Goal: Task Accomplishment & Management: Manage account settings

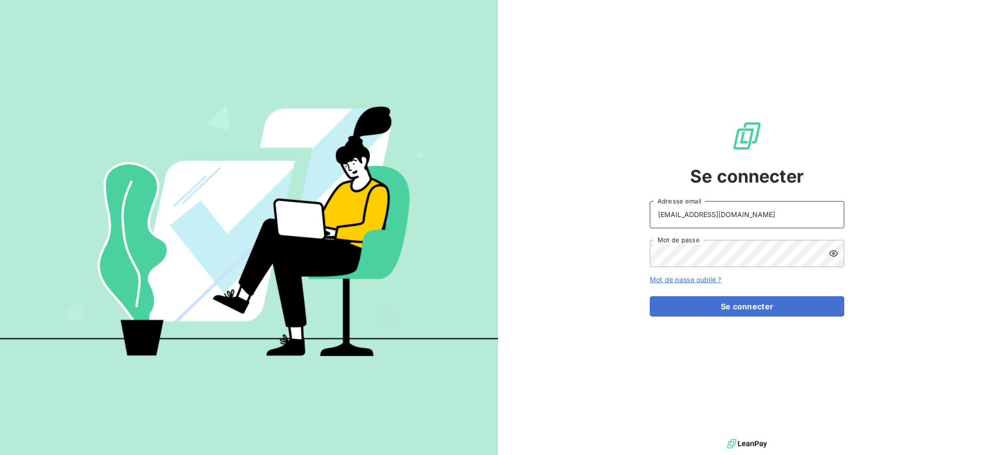
click at [747, 206] on input "[EMAIL_ADDRESS][DOMAIN_NAME]" at bounding box center [746, 214] width 194 height 27
type input "[EMAIL_ADDRESS][DOMAIN_NAME]"
click at [725, 308] on button "Se connecter" at bounding box center [746, 307] width 194 height 20
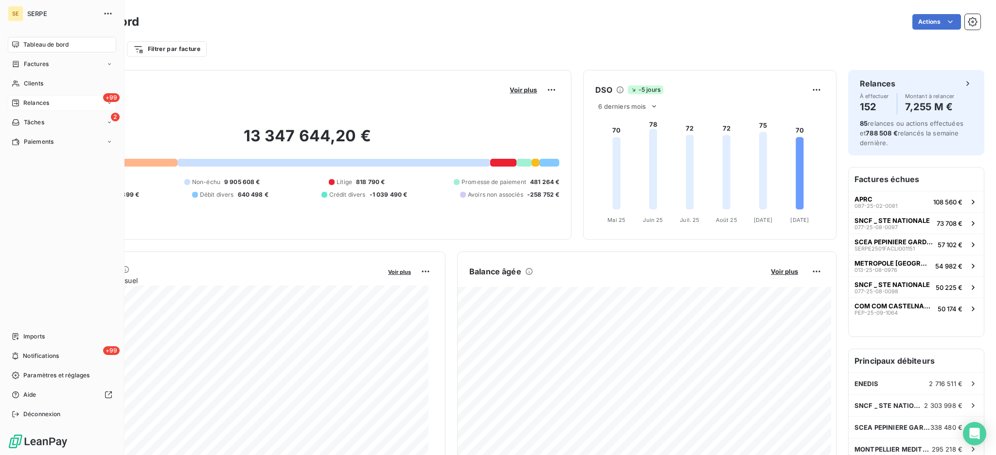
click at [40, 103] on span "Relances" at bounding box center [36, 103] width 26 height 9
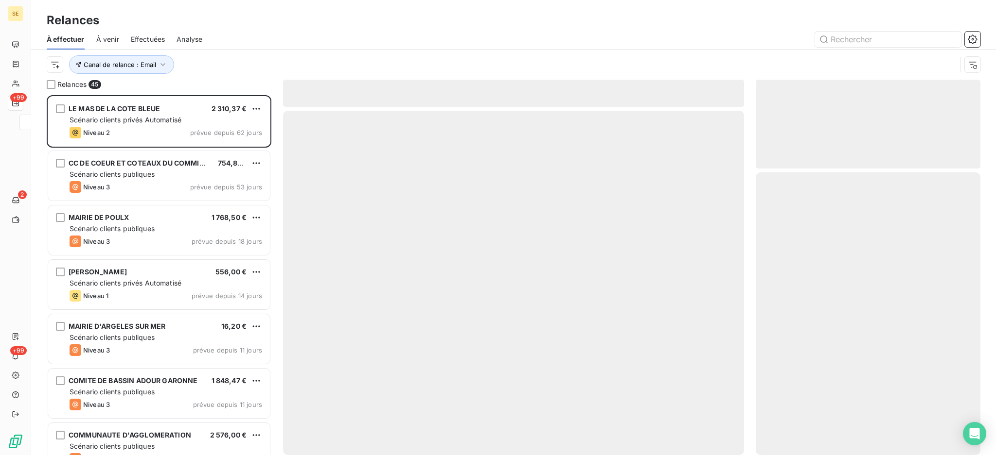
scroll to position [350, 214]
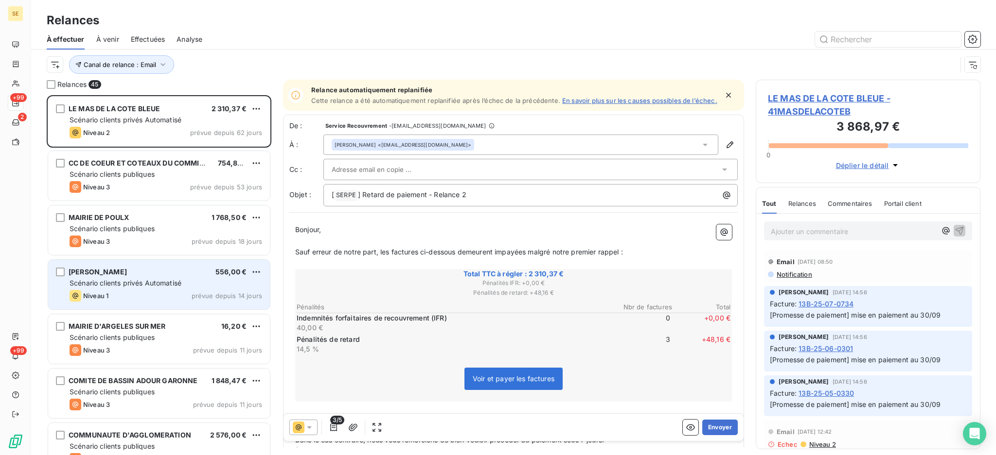
click at [138, 287] on span "Scénario clients privés Automatisé" at bounding box center [126, 283] width 112 height 8
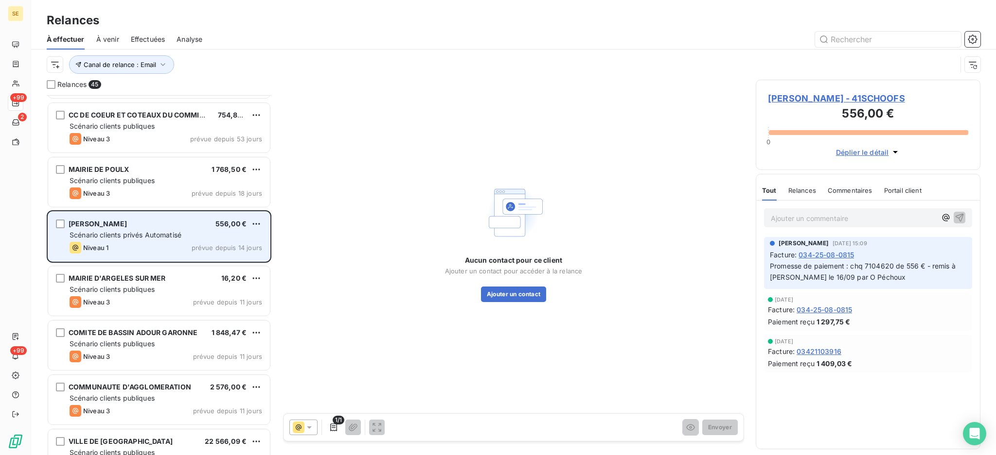
scroll to position [130, 0]
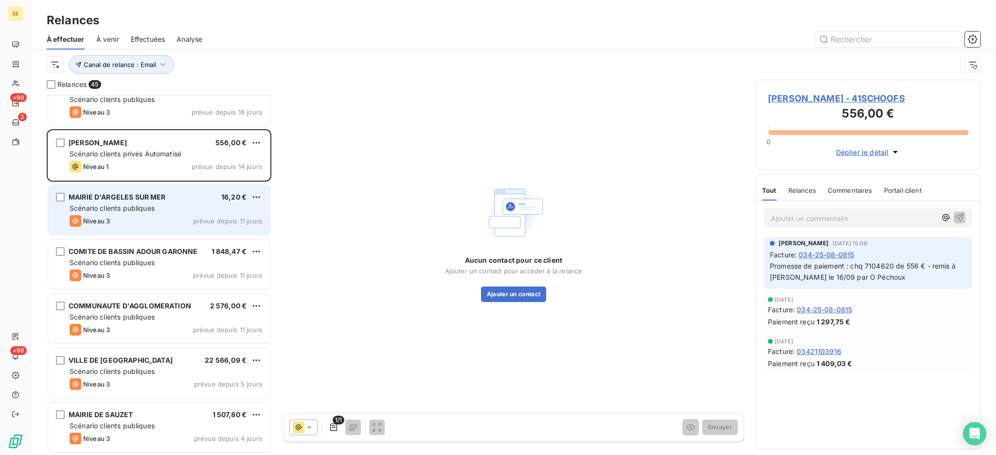
click at [143, 214] on div "MAIRIE D'ARGELES SUR MER 16,20 € Scénario clients publiques Niveau 3 prévue dep…" at bounding box center [159, 210] width 222 height 50
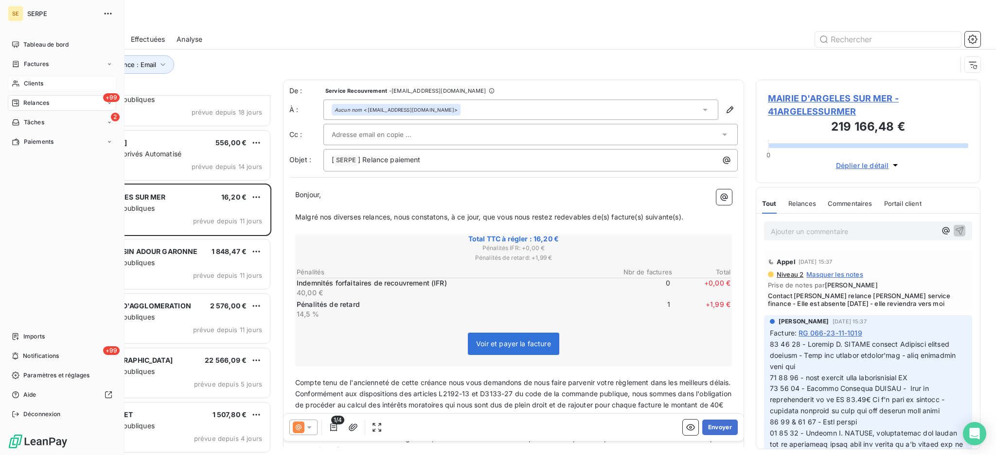
click at [34, 84] on span "Clients" at bounding box center [33, 83] width 19 height 9
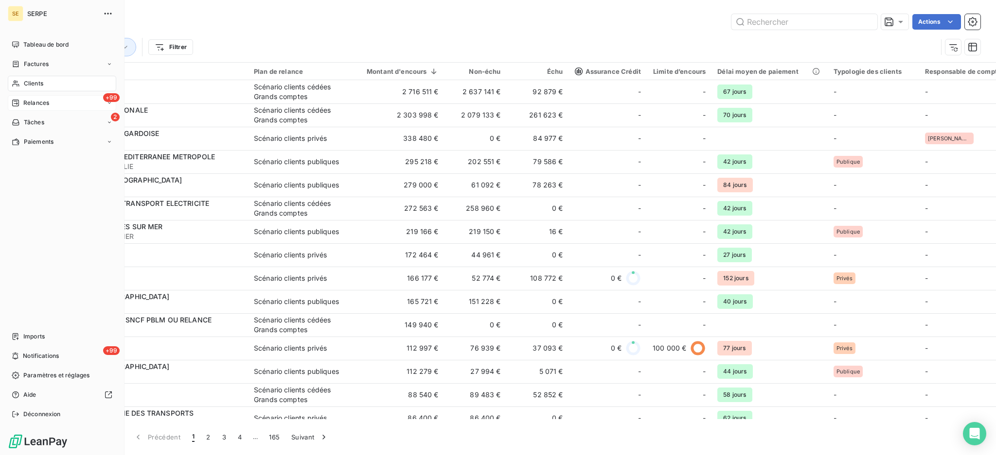
click at [35, 15] on span "SERPE" at bounding box center [62, 14] width 70 height 8
click at [47, 418] on span "Déconnexion" at bounding box center [41, 414] width 37 height 9
